Goal: Task Accomplishment & Management: Complete application form

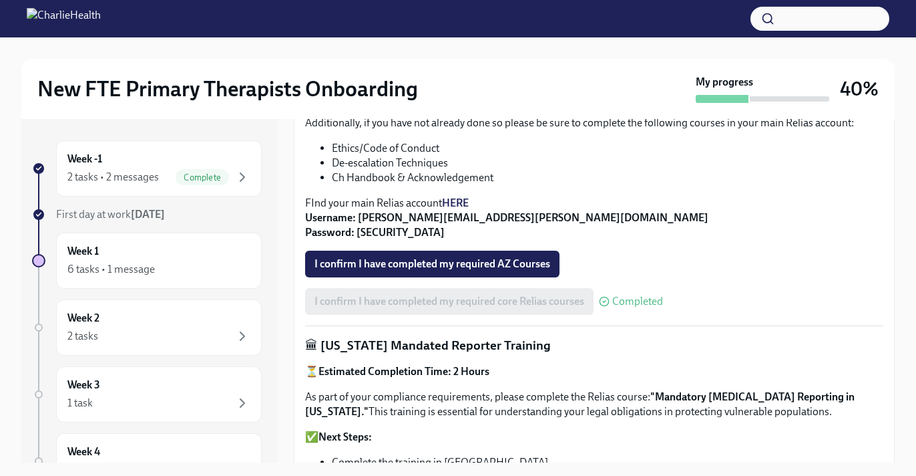
scroll to position [456, 0]
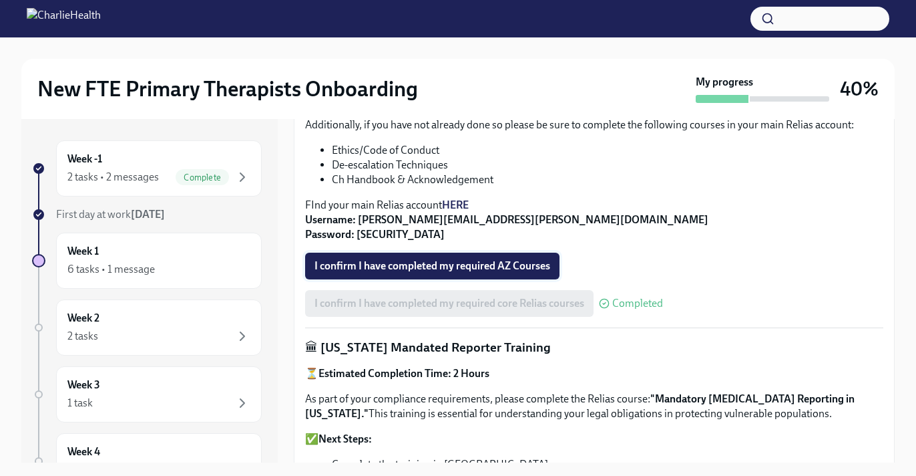
click at [446, 254] on button "I confirm I have completed my required AZ Courses" at bounding box center [432, 265] width 255 height 27
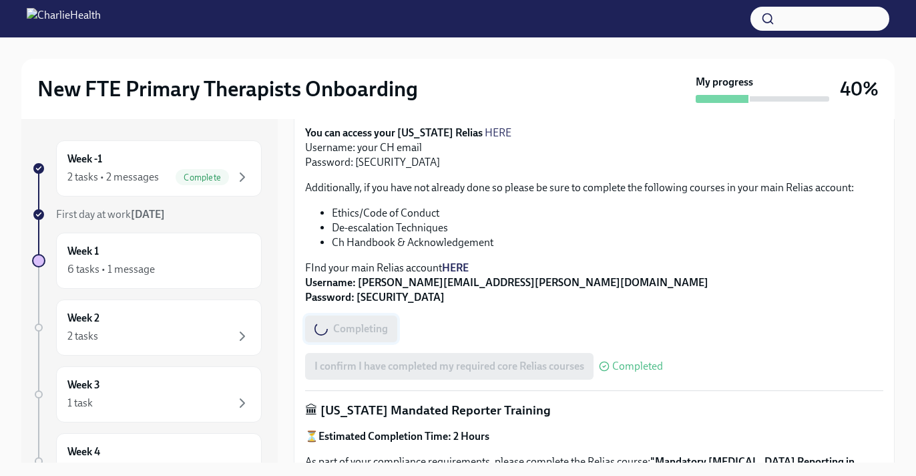
scroll to position [389, 0]
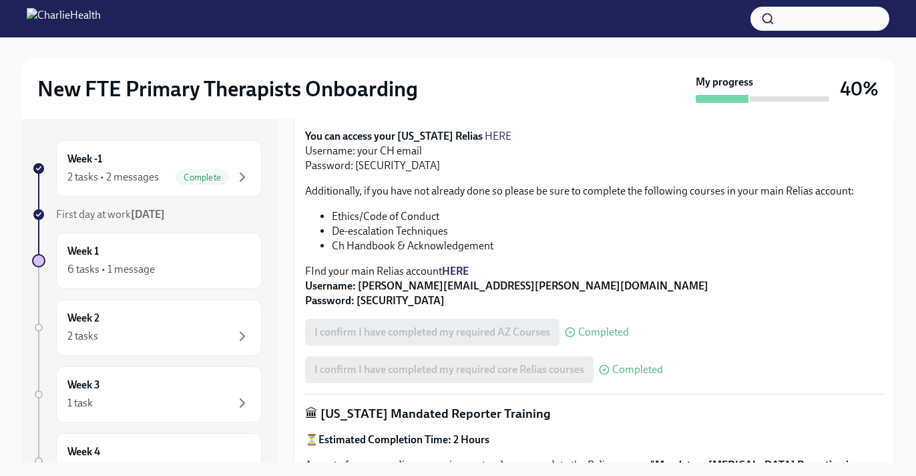
click at [449, 270] on strong "HERE" at bounding box center [455, 271] width 27 height 13
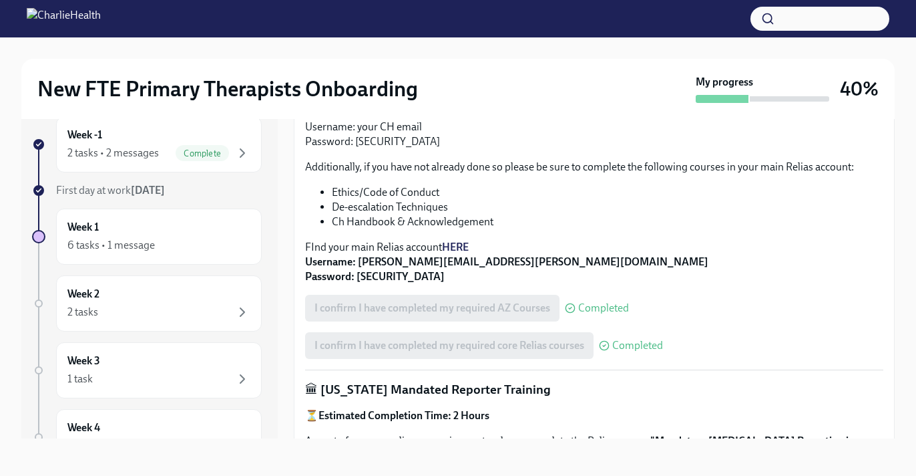
click at [558, 410] on p "⏳ Estimated Completion Time: 2 Hours" at bounding box center [594, 415] width 578 height 15
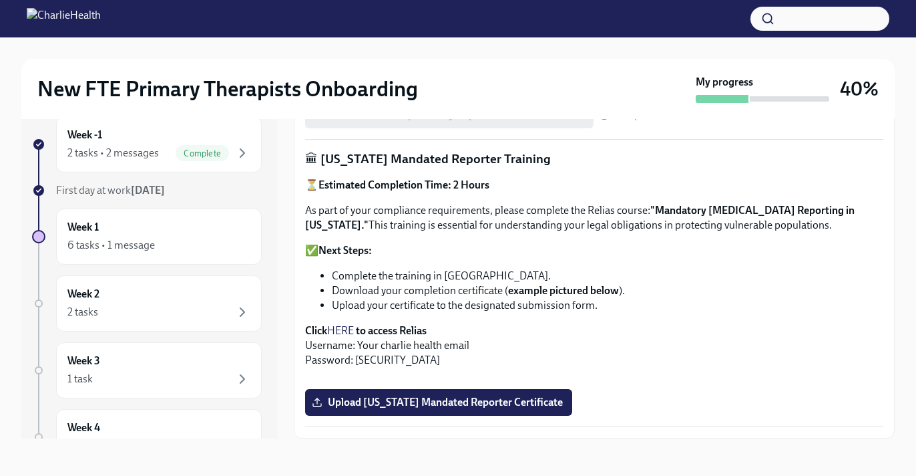
scroll to position [979, 0]
click at [502, 409] on label "Upload [US_STATE] Mandated Reporter Certificate" at bounding box center [438, 402] width 267 height 27
click at [0, 0] on input "Upload [US_STATE] Mandated Reporter Certificate" at bounding box center [0, 0] width 0 height 0
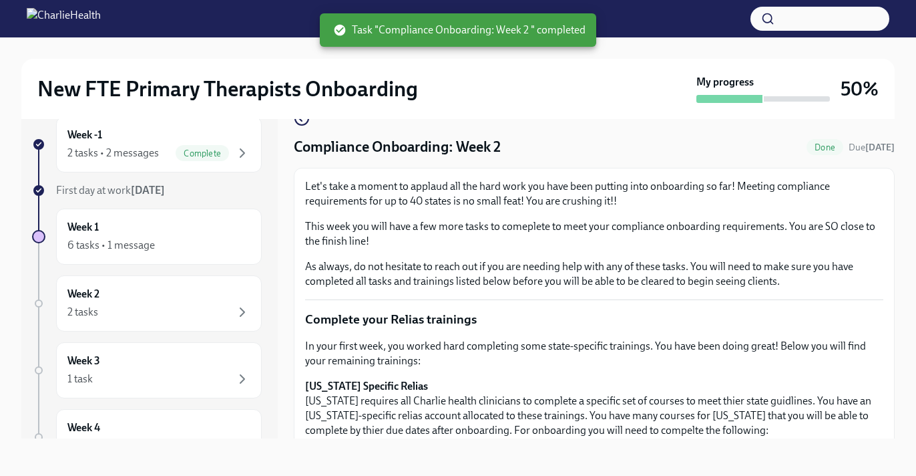
scroll to position [0, 0]
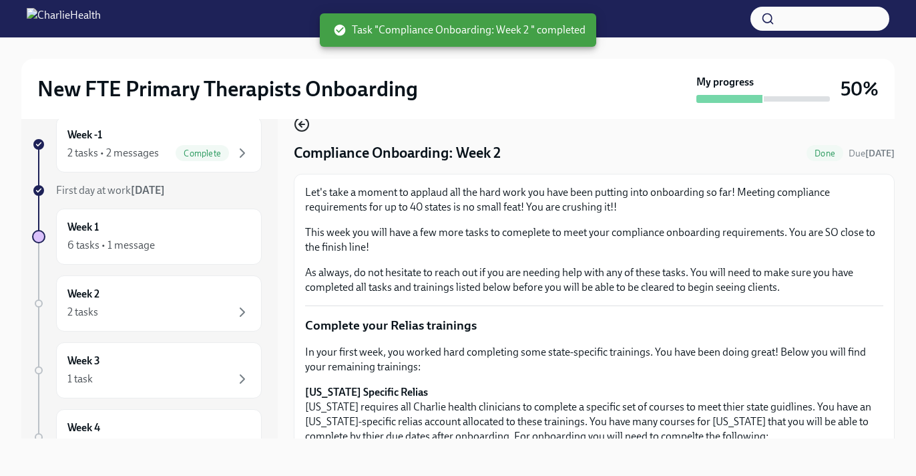
click at [297, 126] on icon "button" at bounding box center [302, 124] width 16 height 16
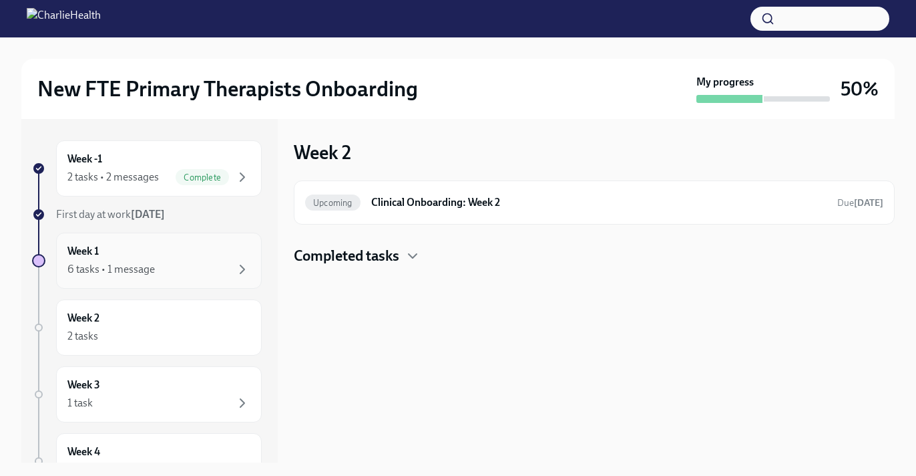
click at [102, 273] on div "6 tasks • 1 message" at bounding box center [111, 269] width 88 height 15
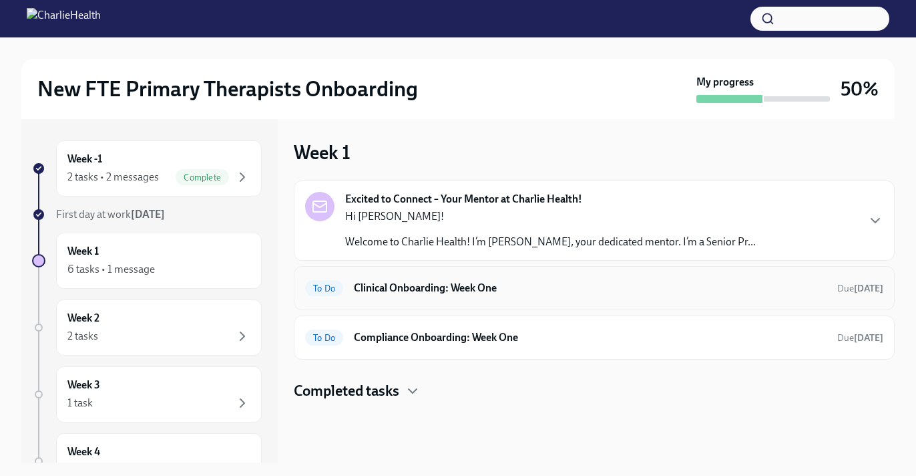
click at [438, 279] on div "To Do Clinical Onboarding: Week One Due [DATE]" at bounding box center [594, 287] width 578 height 21
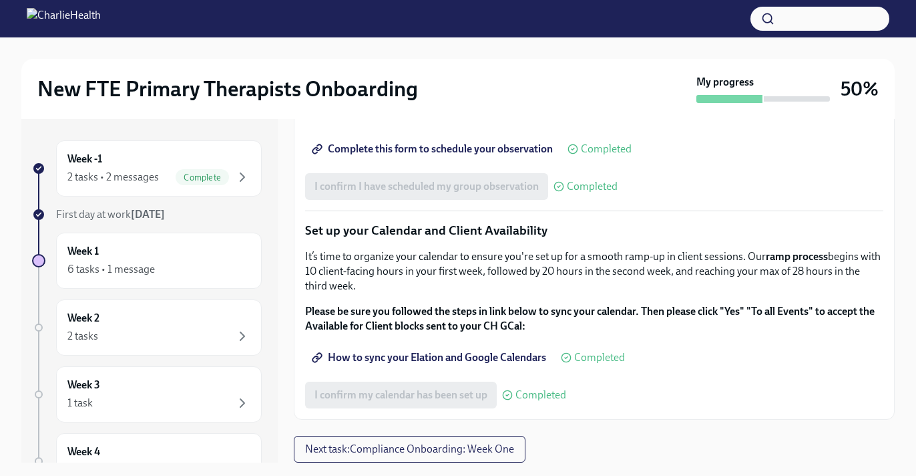
scroll to position [24, 0]
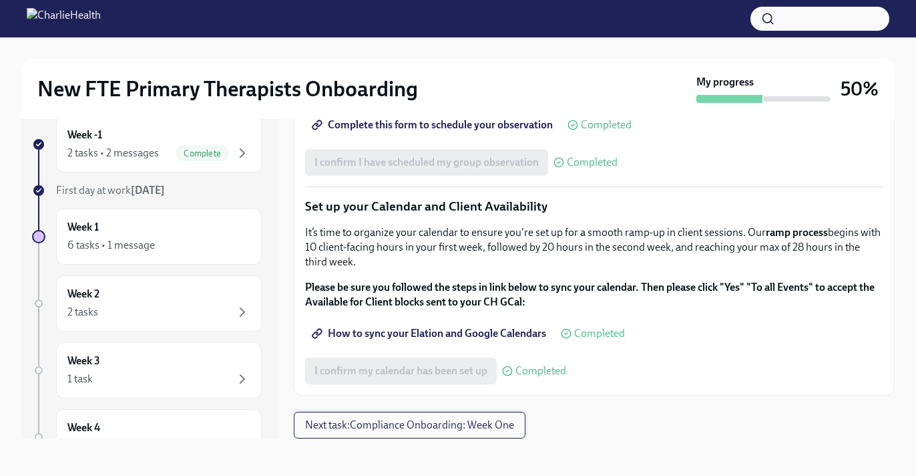
click at [380, 425] on span "Next task : Compliance Onboarding: Week One" at bounding box center [409, 424] width 209 height 13
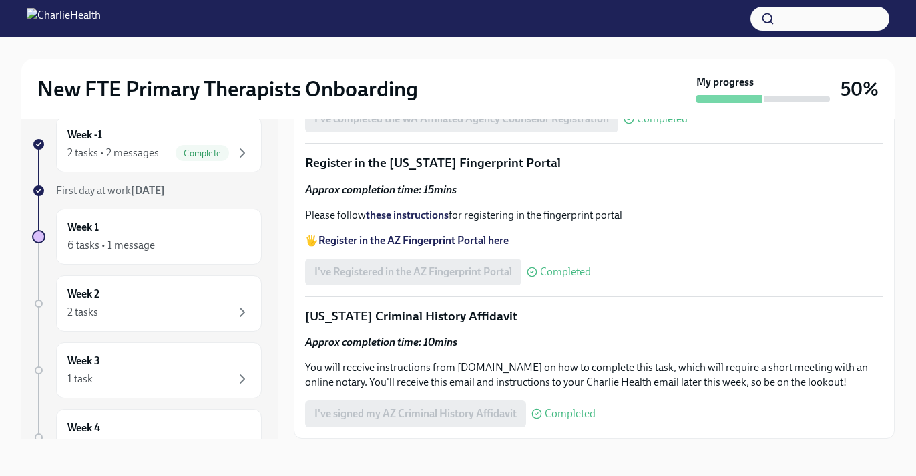
scroll to position [1800, 0]
click at [136, 306] on div "2 tasks" at bounding box center [158, 312] width 183 height 16
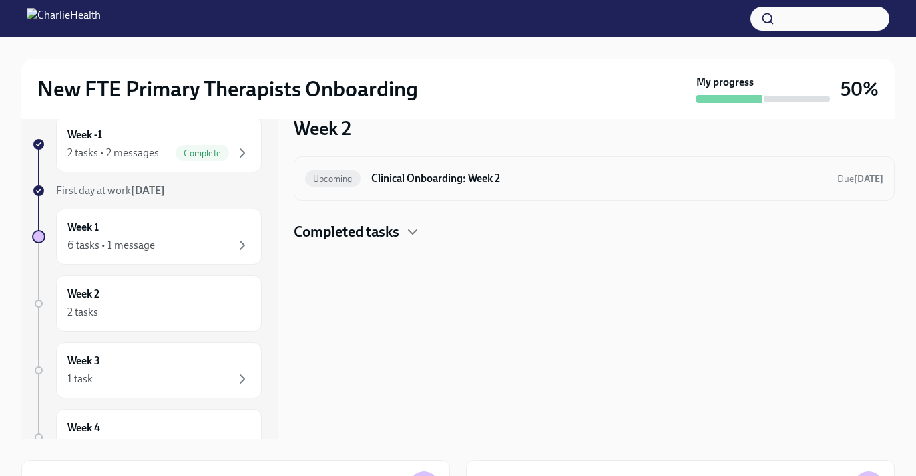
click at [424, 184] on h6 "Clinical Onboarding: Week 2" at bounding box center [599, 178] width 456 height 15
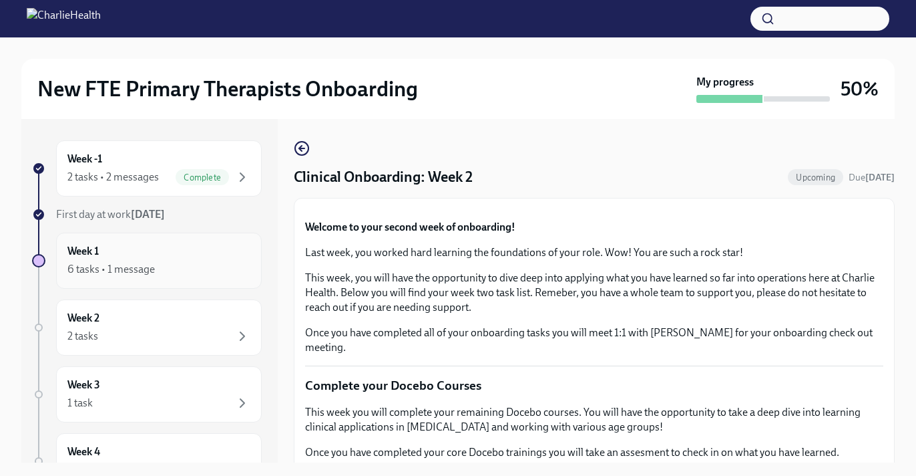
click at [127, 255] on div "Week 1 6 tasks • 1 message" at bounding box center [158, 260] width 183 height 33
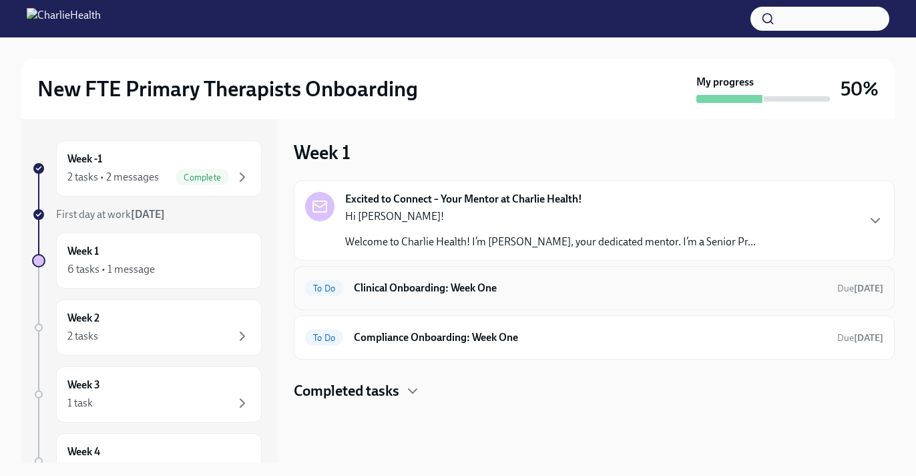
click at [466, 299] on div "To Do Clinical Onboarding: Week One Due [DATE]" at bounding box center [594, 288] width 601 height 44
